Goal: Browse casually: Explore the website without a specific task or goal

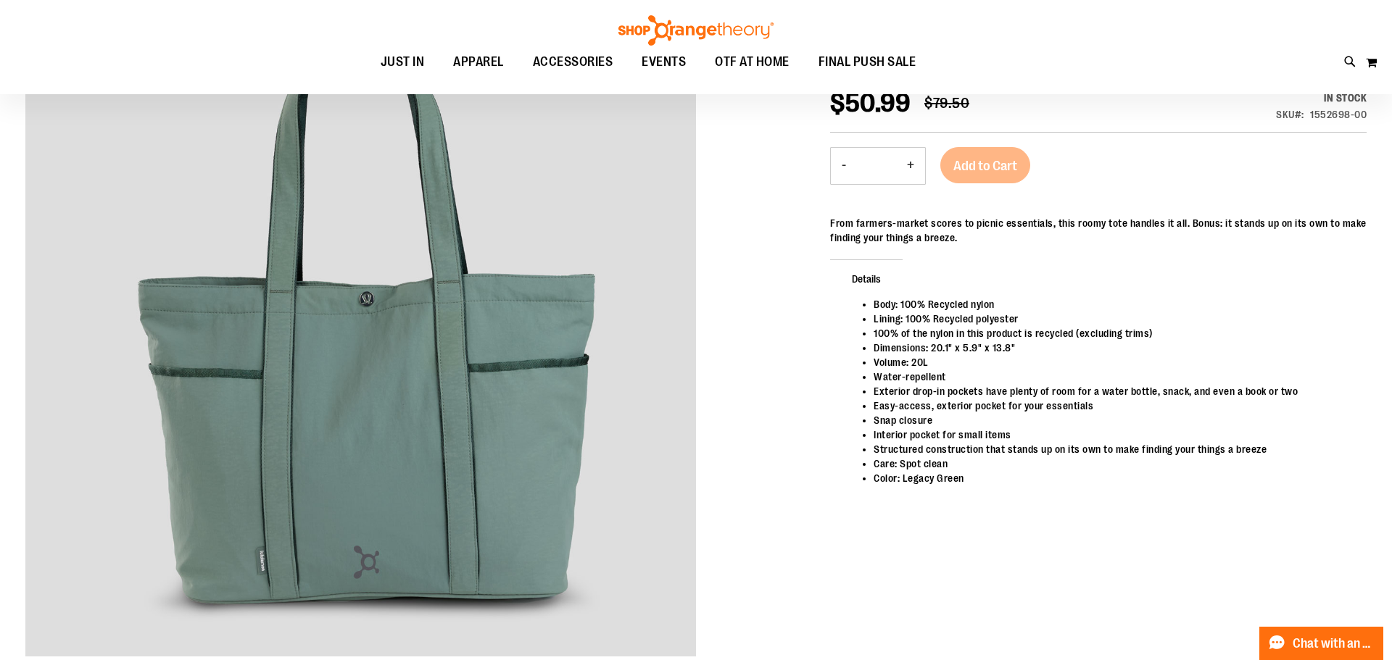
scroll to position [60, 0]
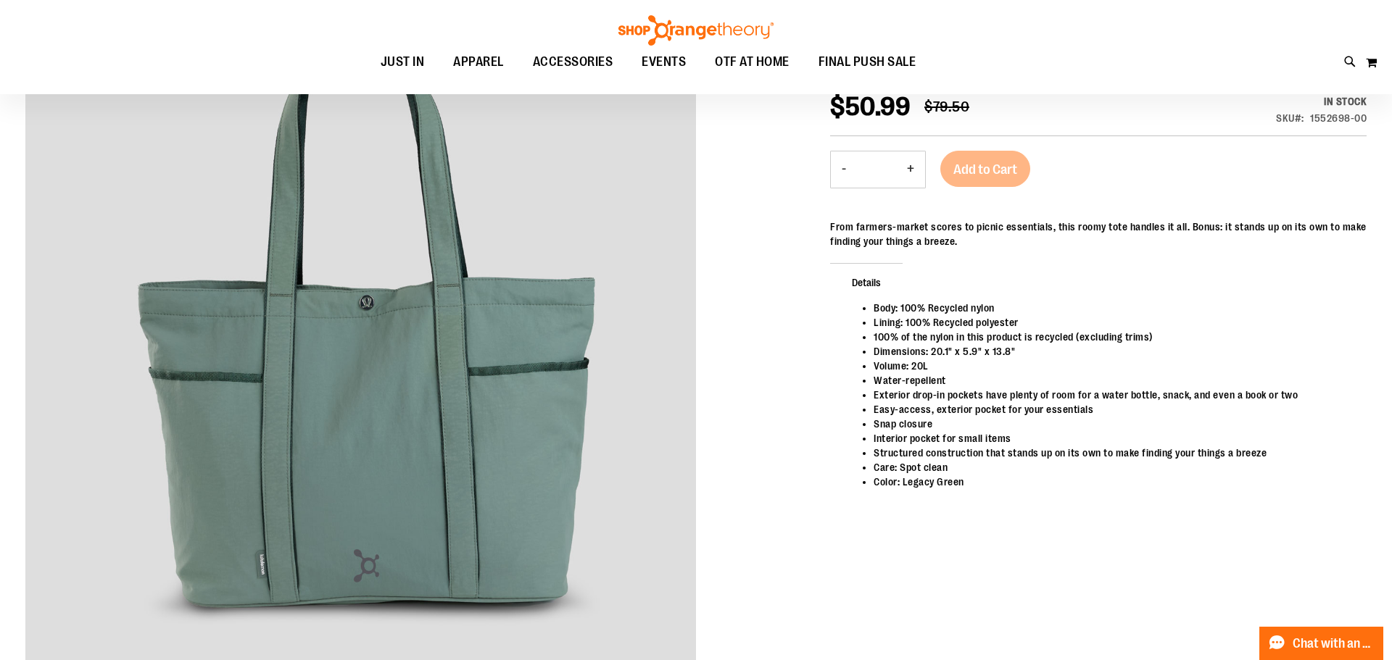
click at [595, 381] on img at bounding box center [360, 325] width 671 height 671
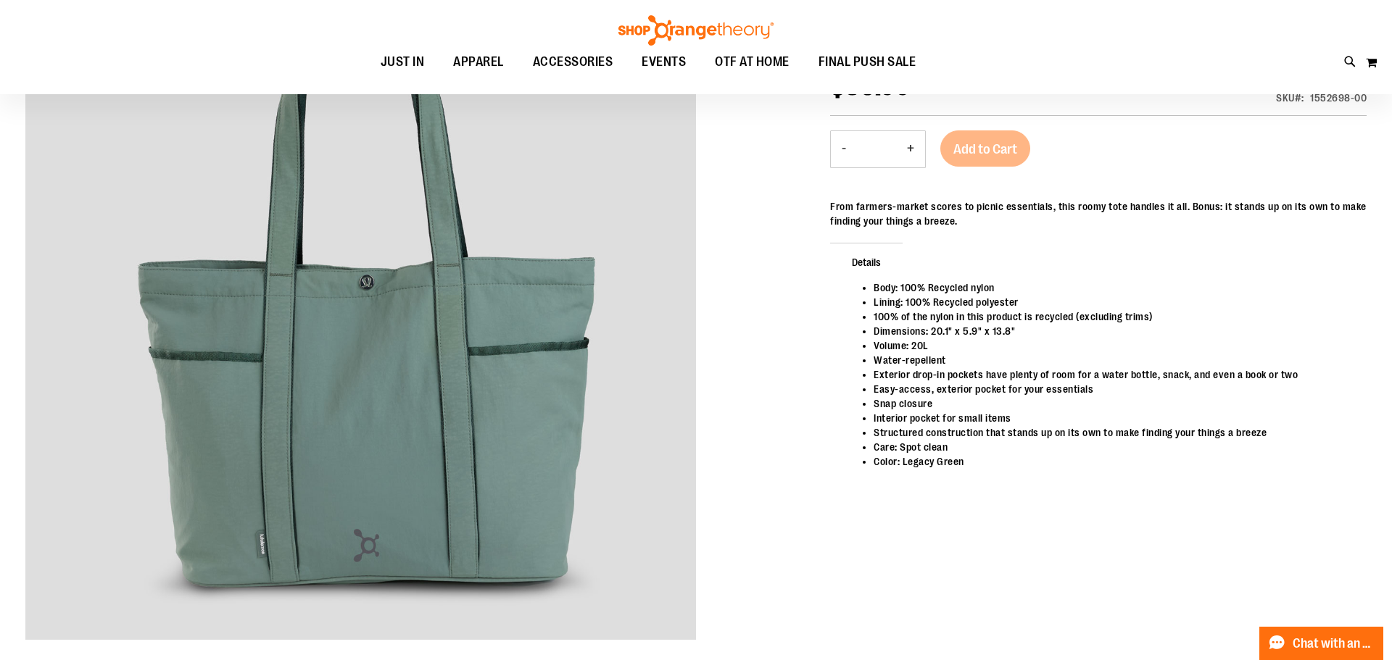
scroll to position [0, 0]
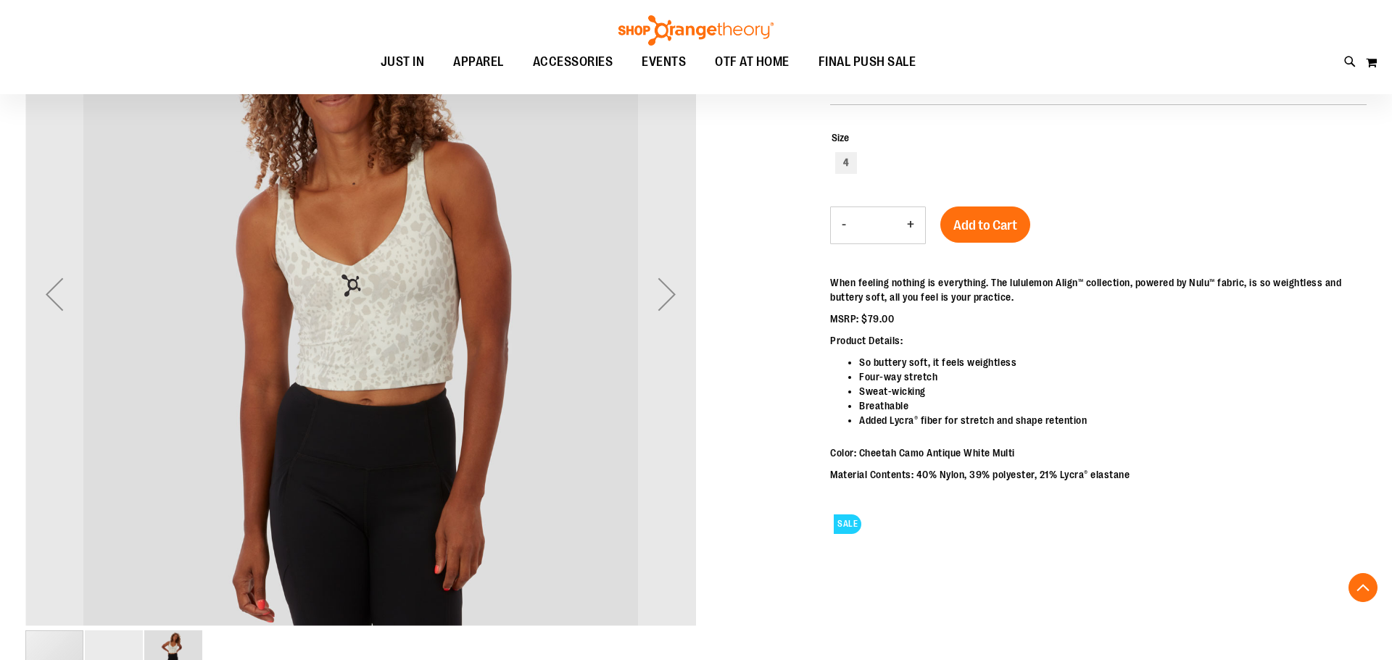
scroll to position [263, 0]
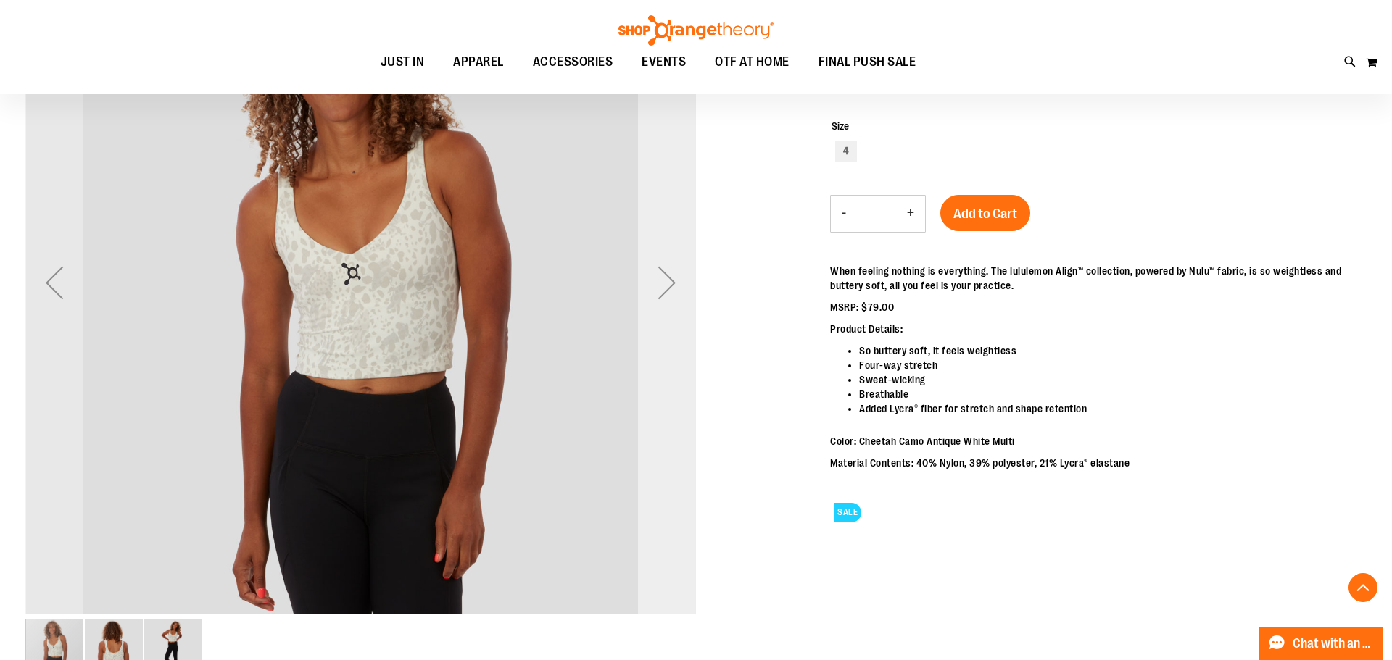
type input "**********"
click at [662, 281] on div "Next" at bounding box center [667, 283] width 58 height 58
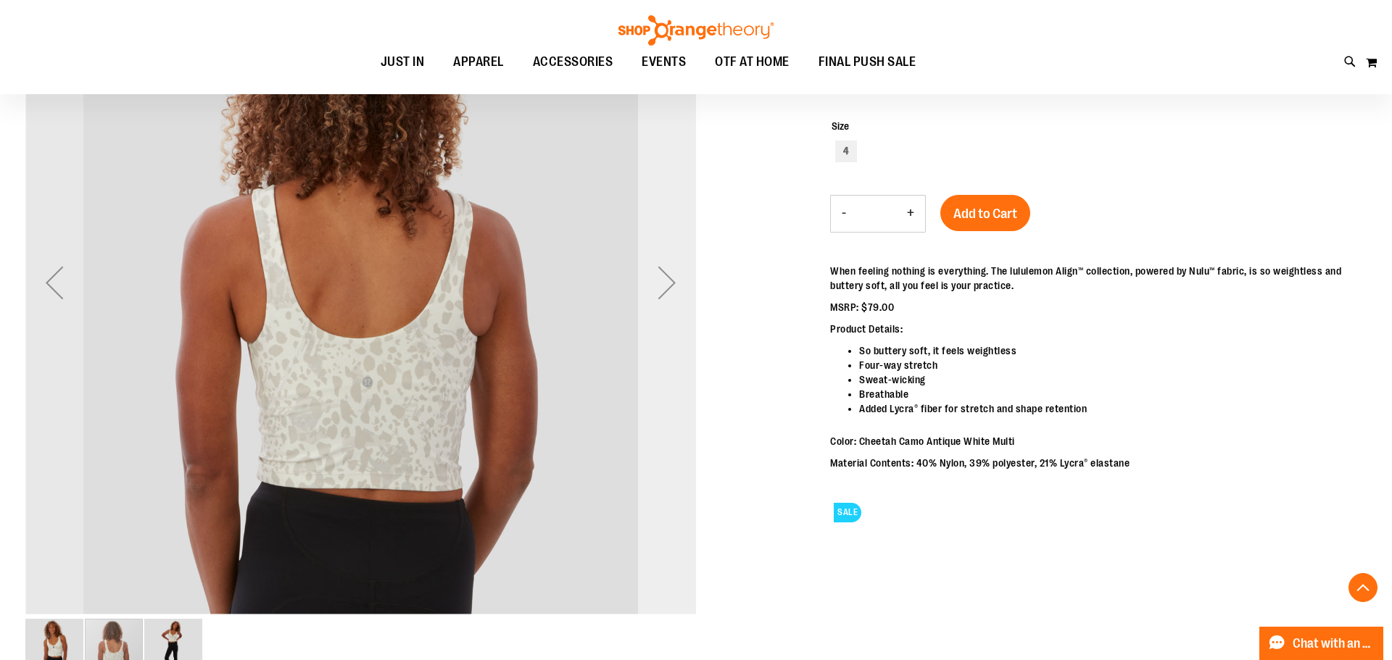
click at [662, 282] on div "Next" at bounding box center [667, 283] width 58 height 58
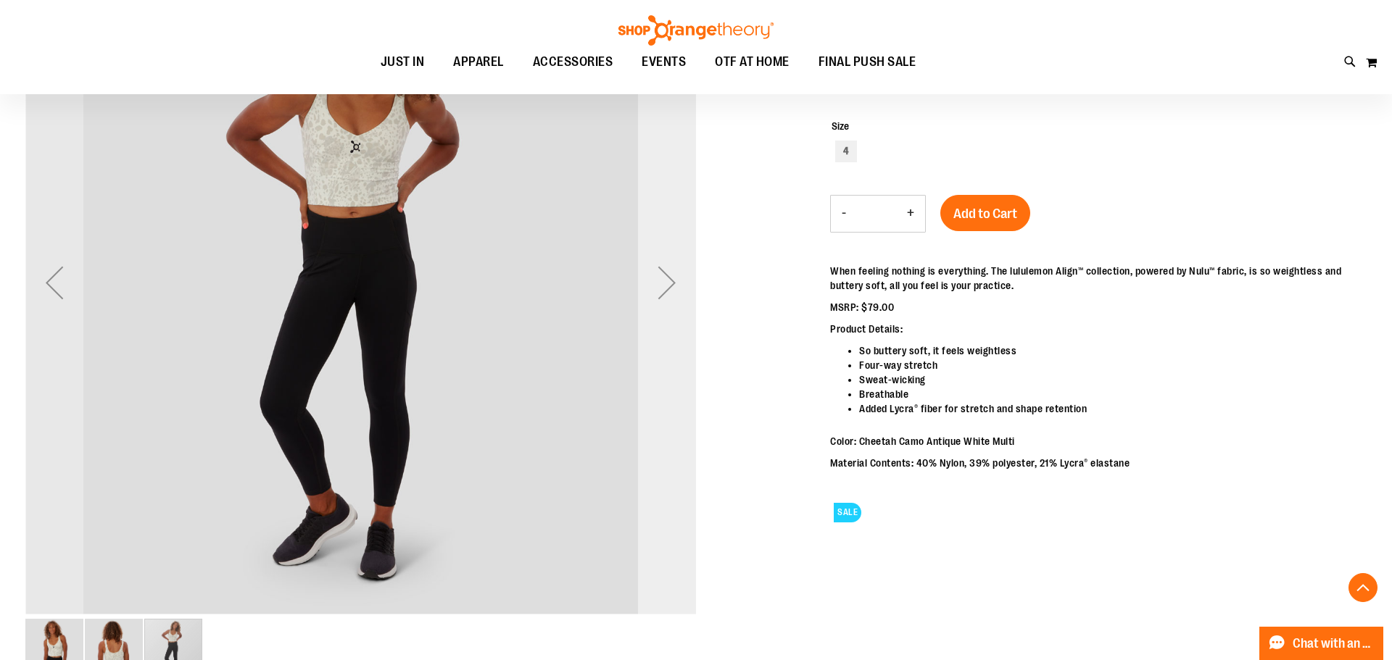
click at [663, 282] on div "Next" at bounding box center [667, 283] width 58 height 58
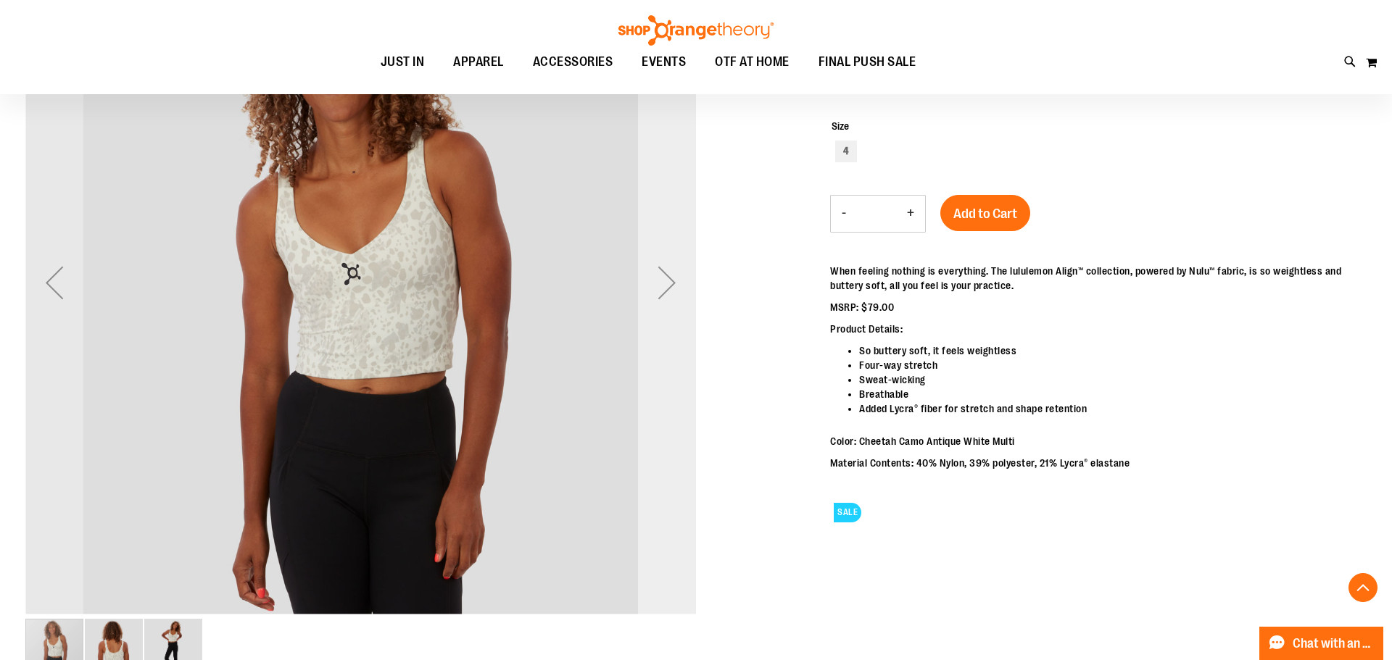
click at [663, 282] on div "Next" at bounding box center [667, 283] width 58 height 58
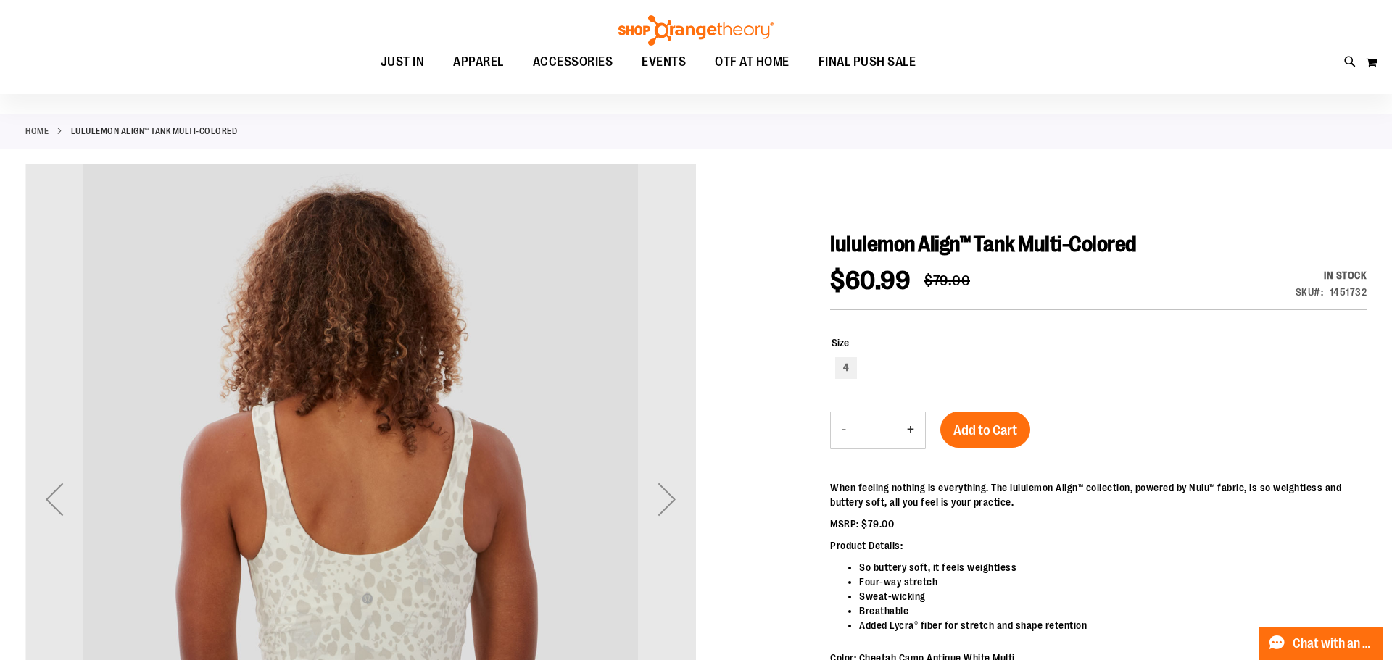
scroll to position [47, 0]
click at [663, 496] on div "Next" at bounding box center [667, 499] width 58 height 58
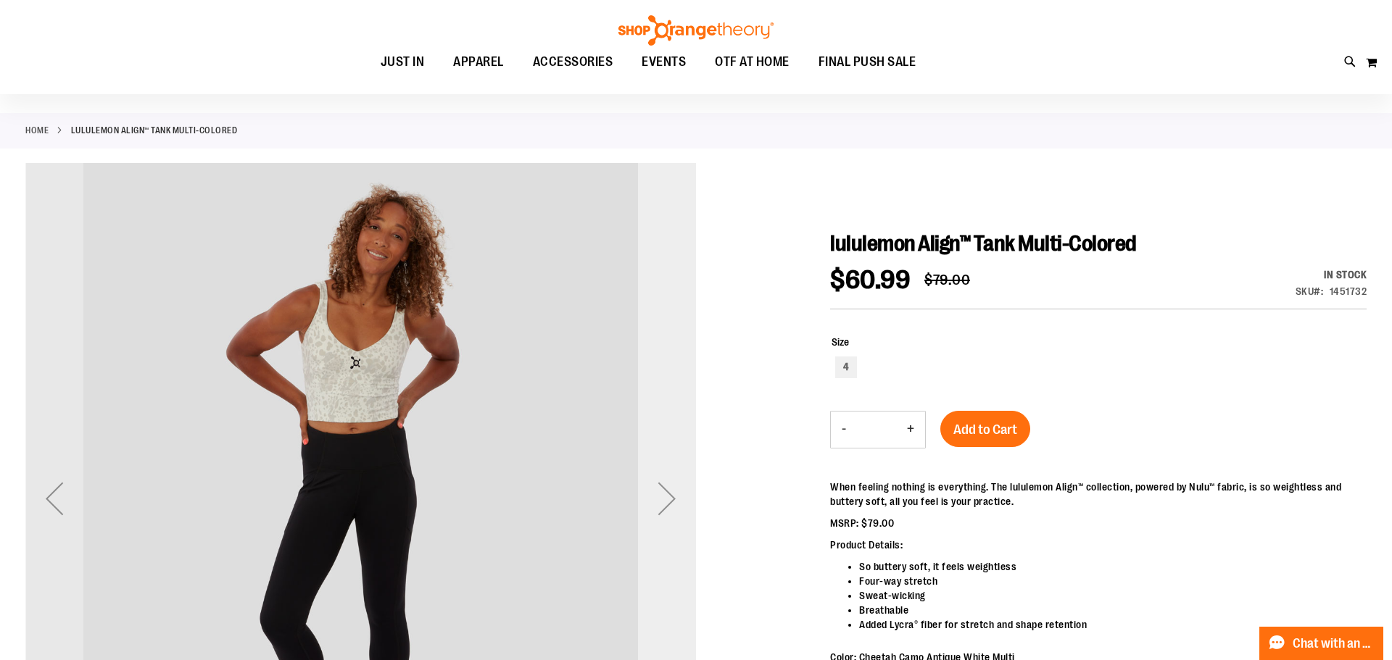
click at [663, 496] on div "Next" at bounding box center [667, 499] width 58 height 58
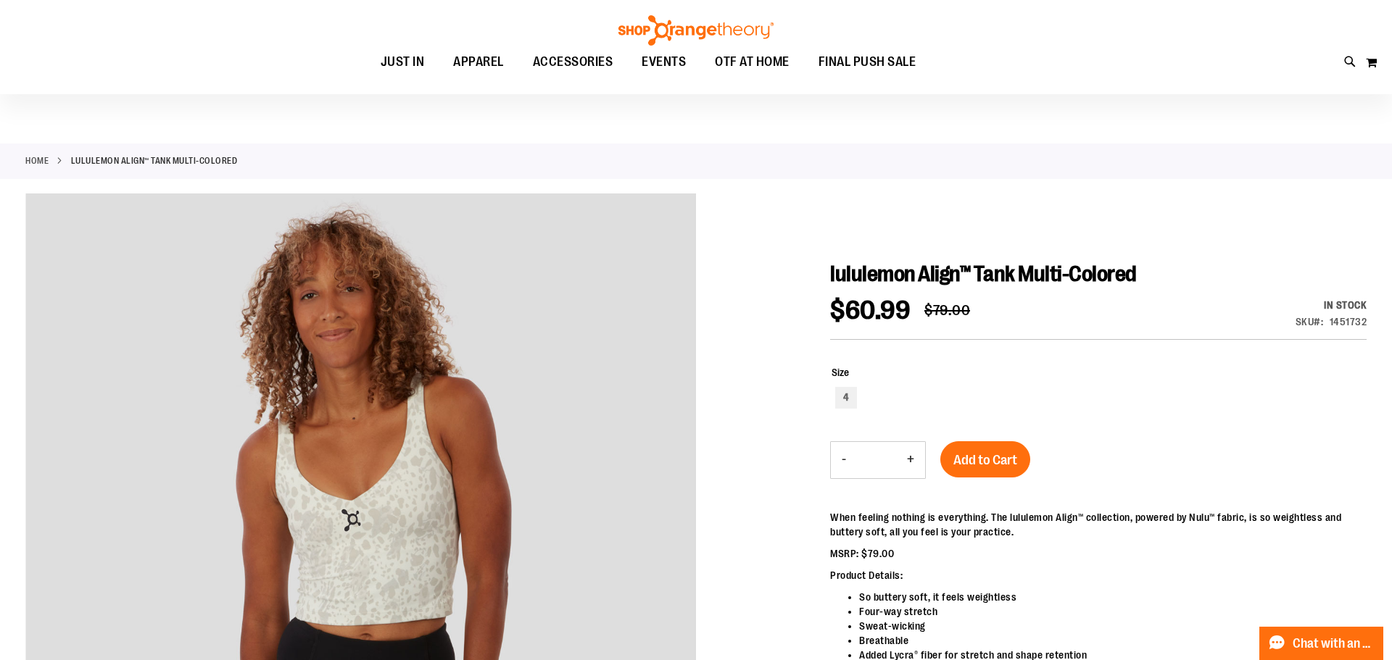
scroll to position [16, 0]
